Goal: Task Accomplishment & Management: Complete application form

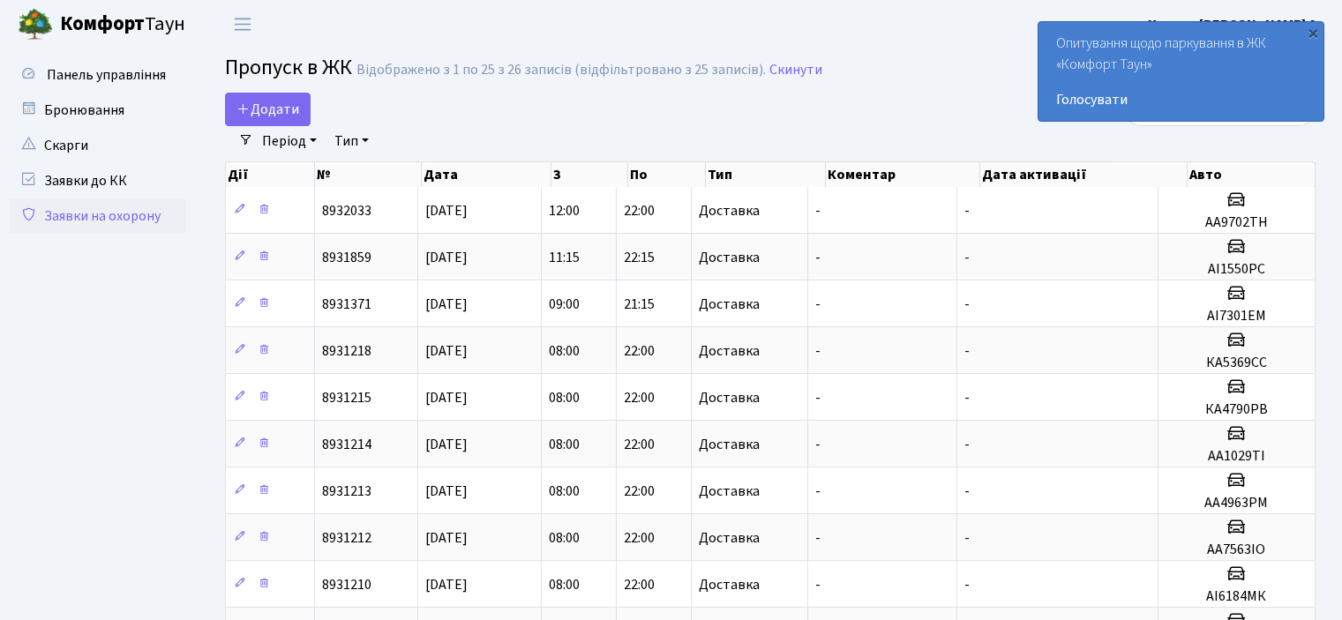
select select "25"
click at [267, 84] on h2 "Пропуск в ЖК Відображено з 1 по 25 з 26 записів (відфільтровано з 25 записів). …" at bounding box center [770, 71] width 1091 height 30
click at [272, 109] on span "Додати" at bounding box center [267, 109] width 63 height 19
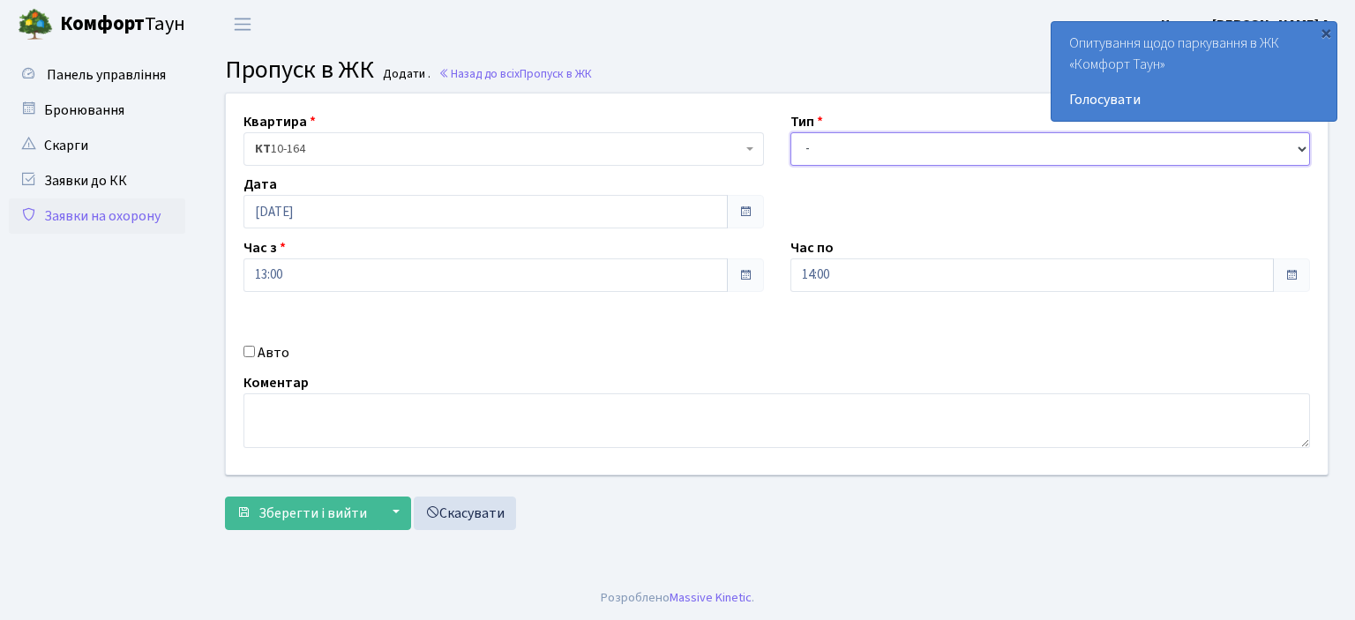
click at [927, 143] on select "- Доставка Таксі Гості Сервіс" at bounding box center [1051, 149] width 521 height 34
select select "1"
click at [791, 132] on select "- Доставка Таксі Гості Сервіс" at bounding box center [1051, 149] width 521 height 34
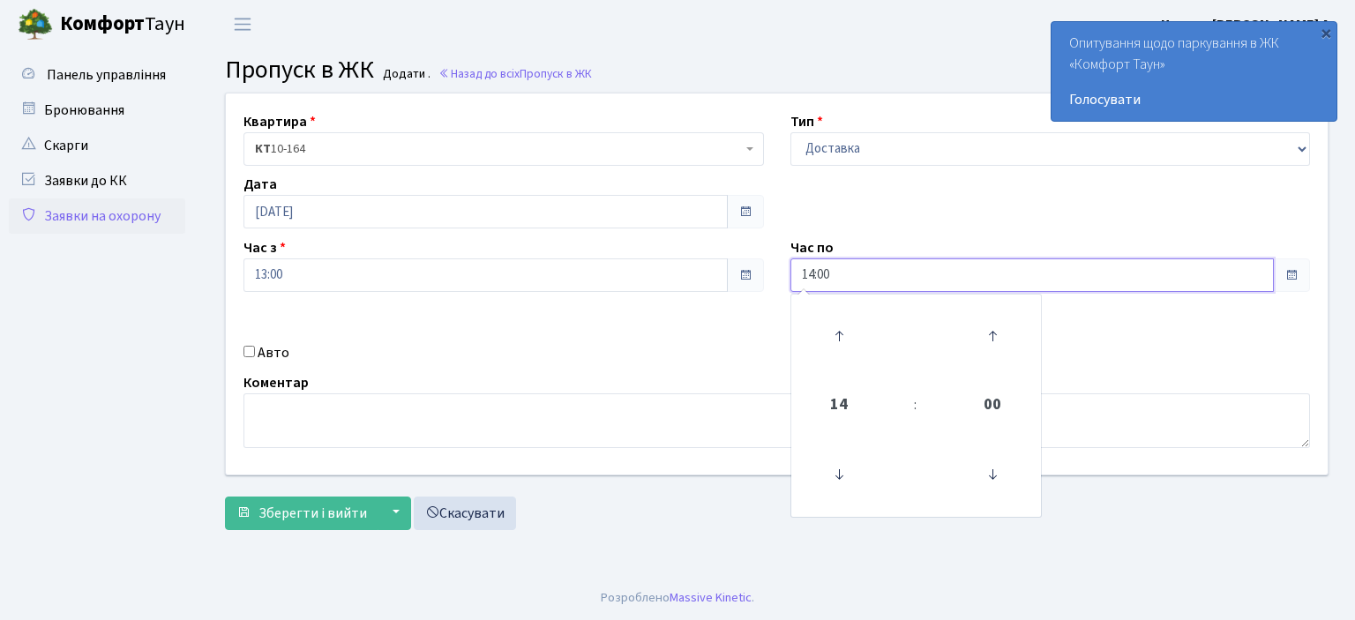
drag, startPoint x: 815, startPoint y: 281, endPoint x: 769, endPoint y: 373, distance: 102.6
click at [816, 292] on div "14:00 14 : 00 00 01 02 03 04 05 06 07 08 09 10 11 12 13 14 15 16 17 18 19 20 21…" at bounding box center [1051, 276] width 521 height 34
type input "22:00"
click at [699, 343] on div "Авто" at bounding box center [503, 352] width 547 height 21
click at [255, 352] on div "Авто" at bounding box center [503, 352] width 547 height 21
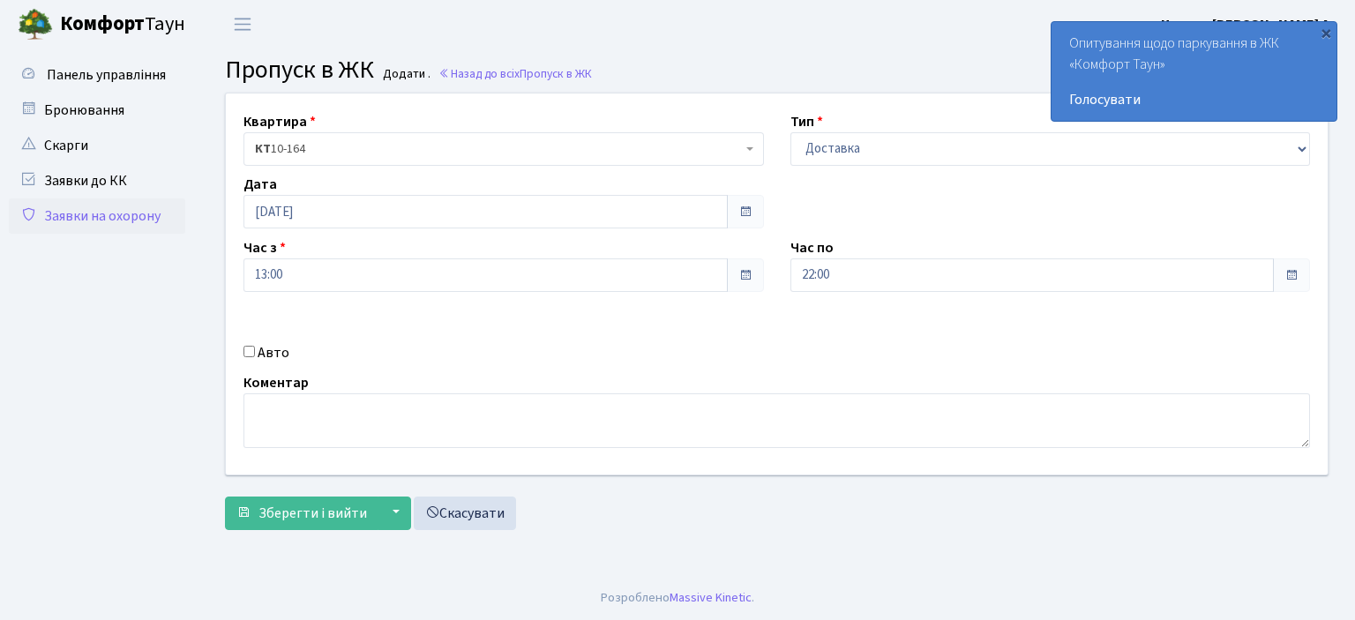
click at [250, 347] on input "Авто" at bounding box center [249, 351] width 11 height 11
checkbox input "true"
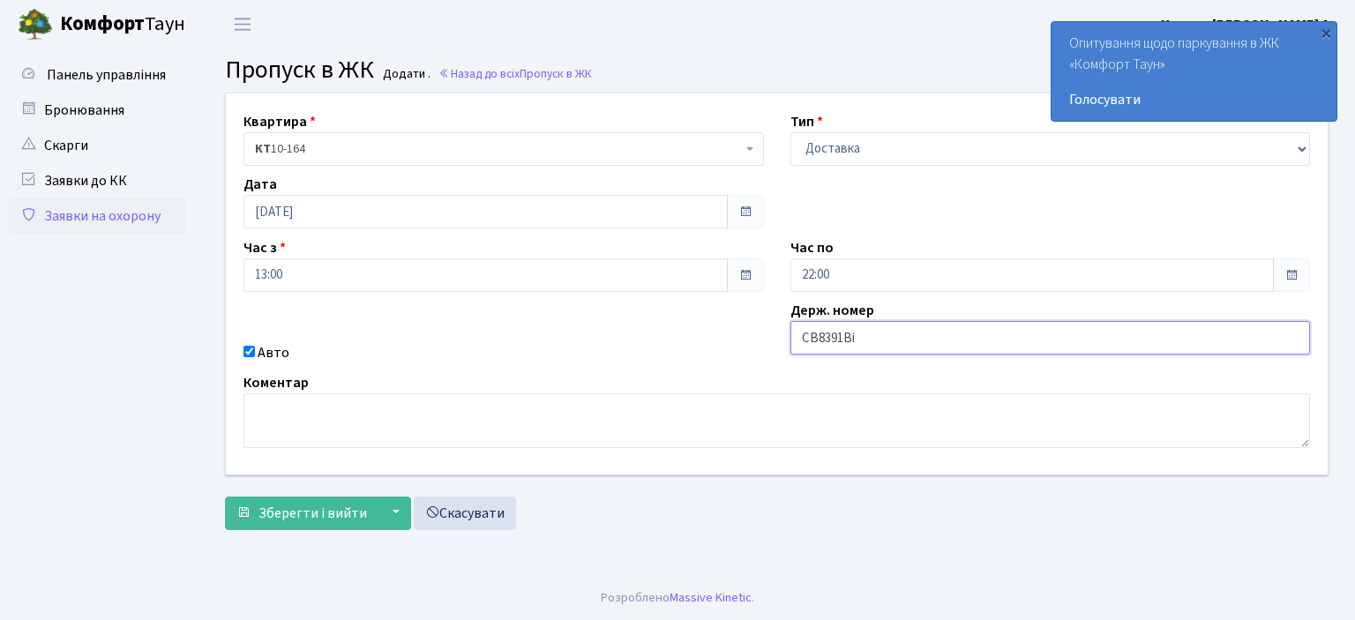
type input "СВ8391Ві"
click at [225, 497] on button "Зберегти і вийти" at bounding box center [302, 514] width 154 height 34
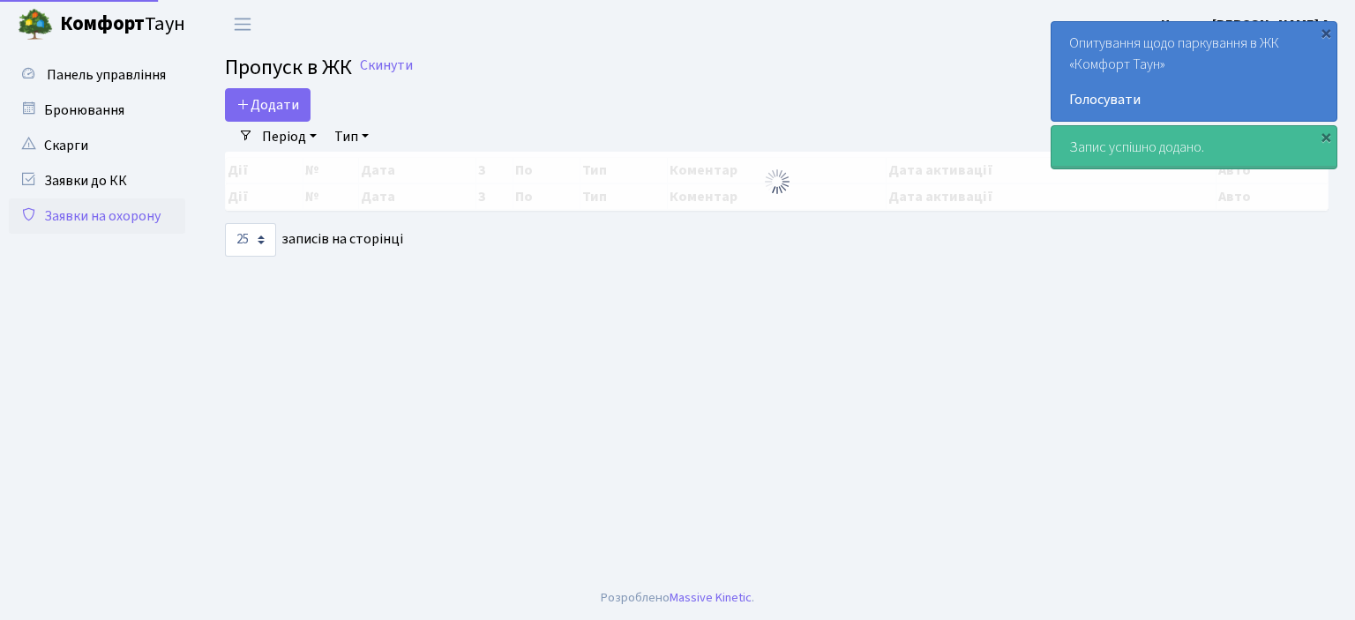
select select "25"
